Goal: Task Accomplishment & Management: Manage account settings

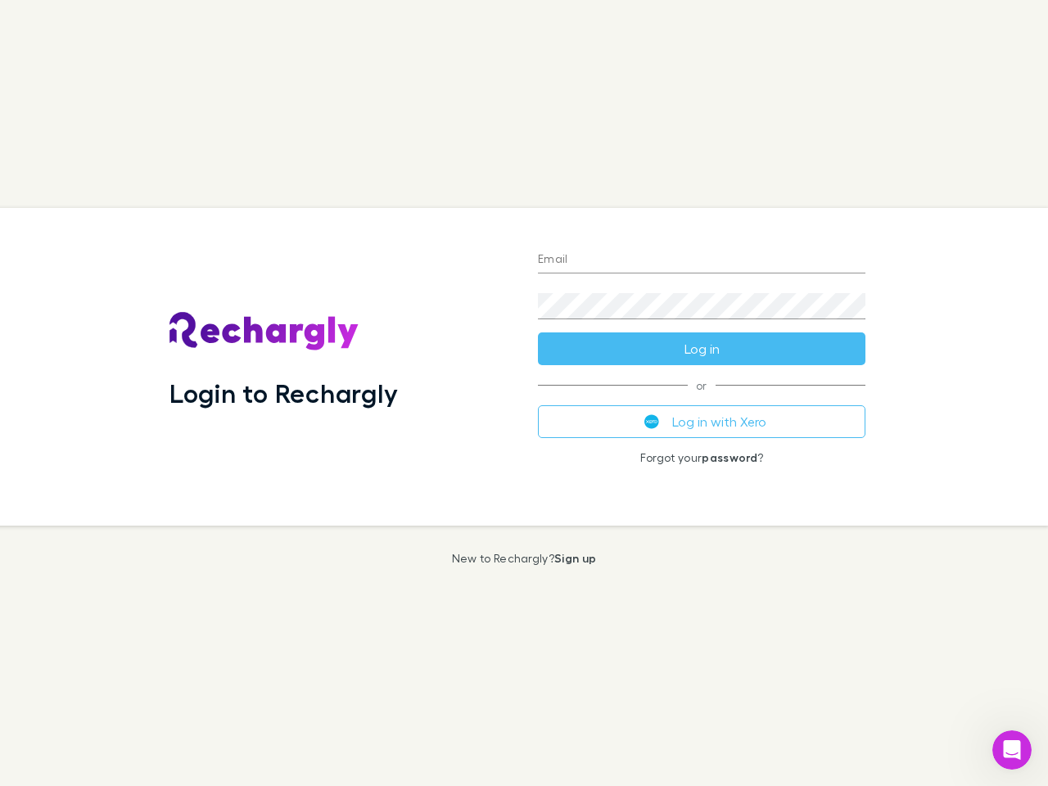
click at [524, 393] on div "Login to Rechargly" at bounding box center [340, 367] width 368 height 318
click at [701, 260] on input "Email" at bounding box center [701, 260] width 327 height 26
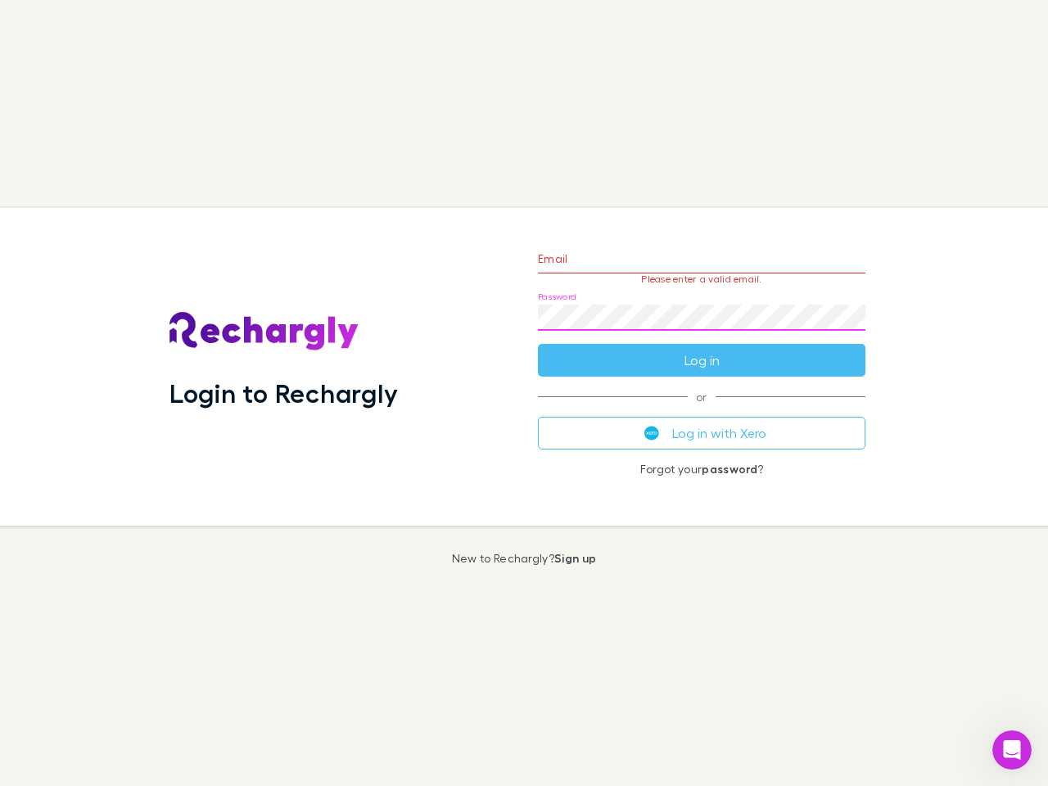
click at [701, 349] on form "Email Please enter a valid email. Password Log in" at bounding box center [701, 305] width 327 height 142
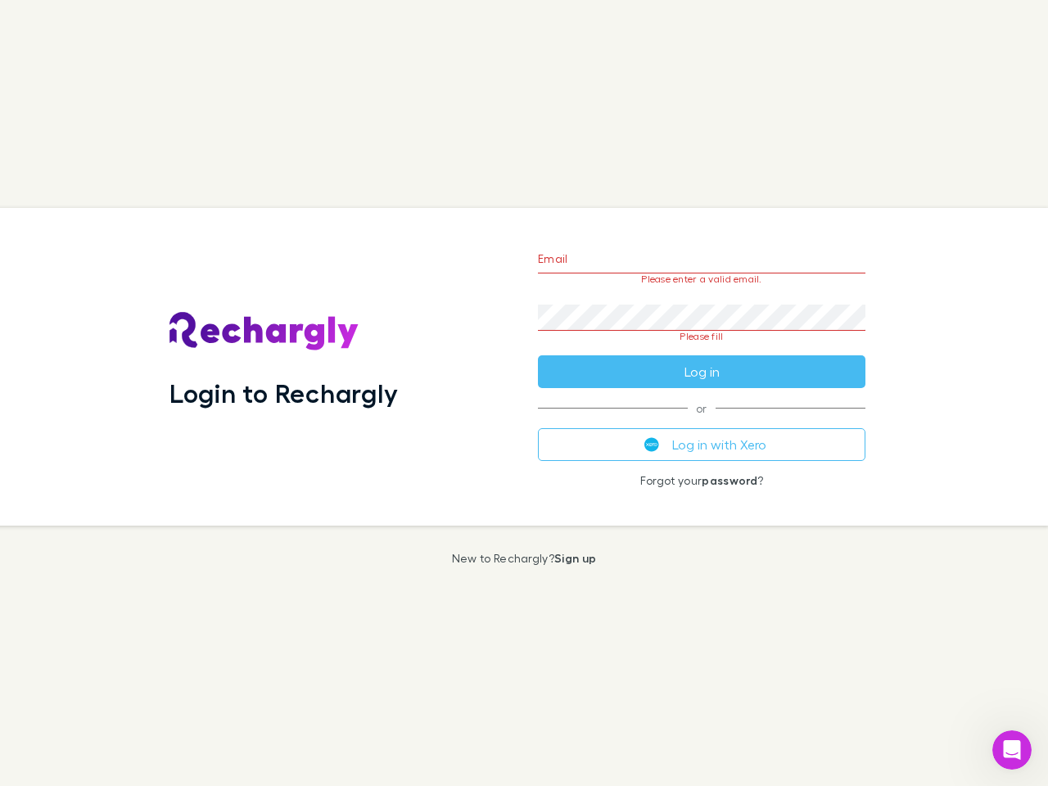
click at [701, 421] on div "Email Please enter a valid email. Password Please fill Log in or Log in with Xe…" at bounding box center [702, 367] width 354 height 318
